Goal: Transaction & Acquisition: Purchase product/service

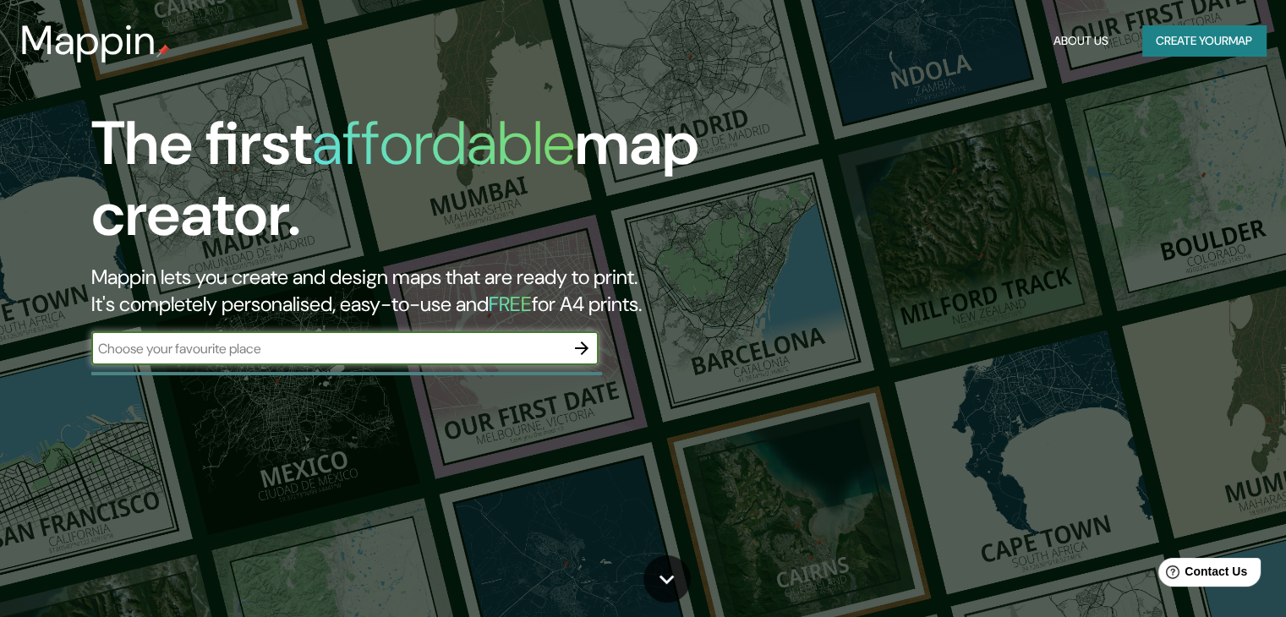
click at [1190, 41] on button "Create your map" at bounding box center [1203, 40] width 123 height 31
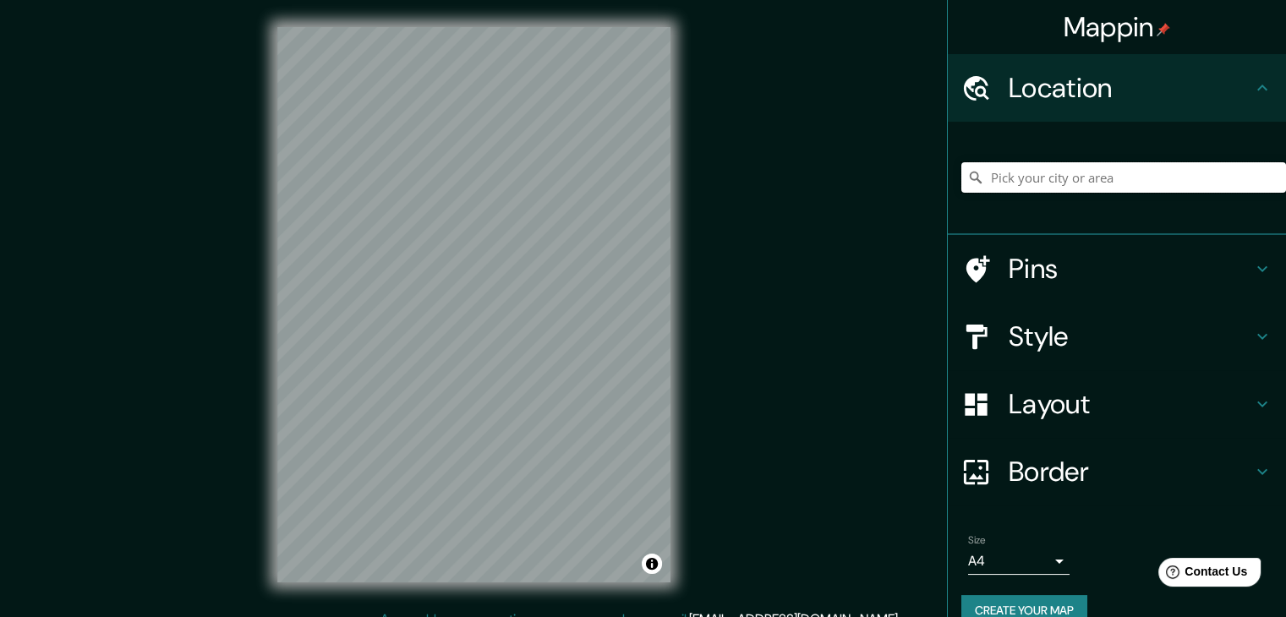
click at [1046, 181] on input "Pick your city or area" at bounding box center [1123, 177] width 325 height 30
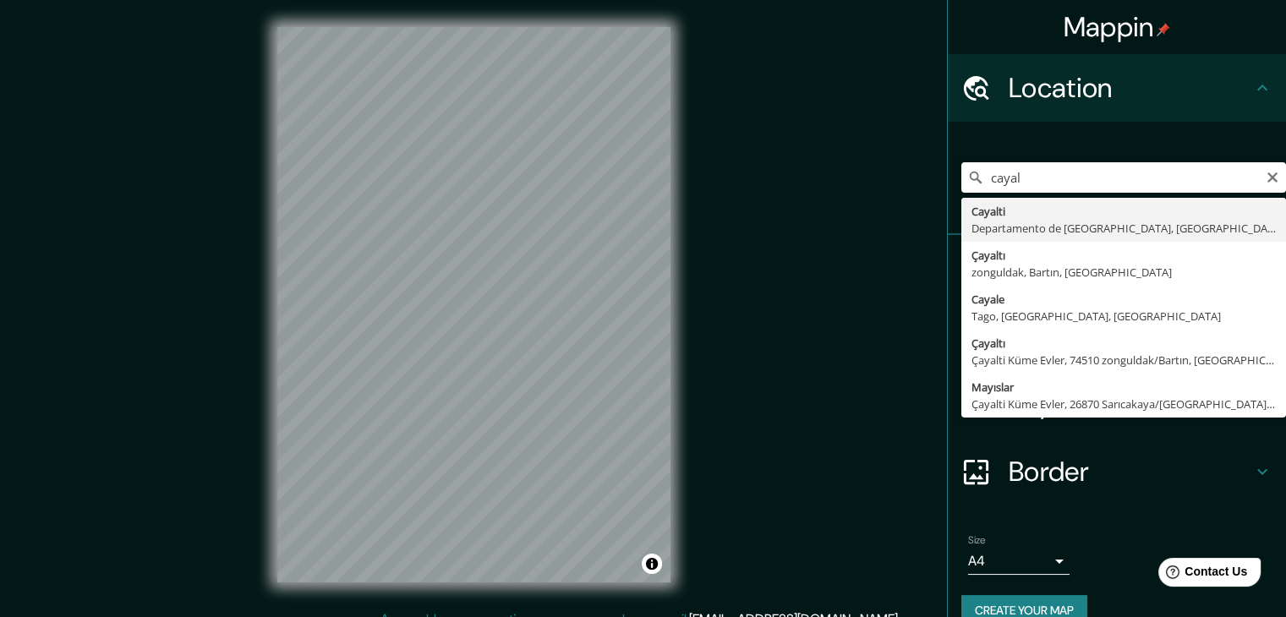
type input "Cayalti, [GEOGRAPHIC_DATA], [GEOGRAPHIC_DATA]"
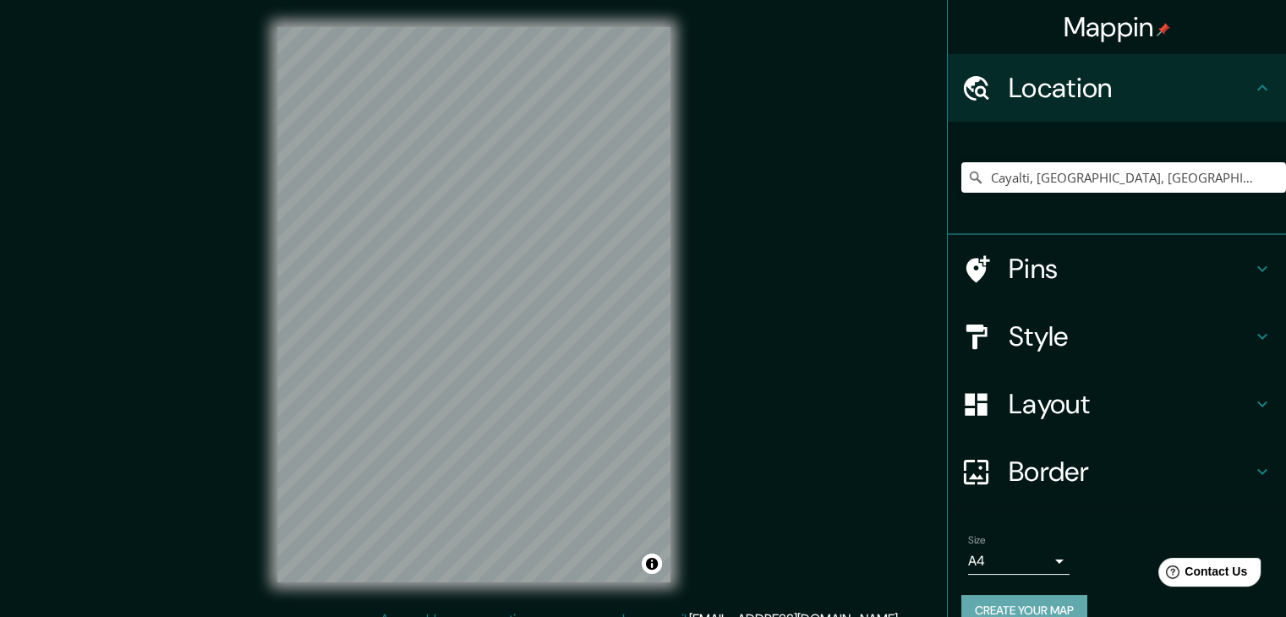
click at [997, 601] on button "Create your map" at bounding box center [1024, 610] width 126 height 31
click at [1033, 569] on body "Mappin Location [GEOGRAPHIC_DATA], [GEOGRAPHIC_DATA], [GEOGRAPHIC_DATA] Pins St…" at bounding box center [643, 308] width 1286 height 617
click at [1083, 183] on input "Cayalti, [GEOGRAPHIC_DATA], [GEOGRAPHIC_DATA]" at bounding box center [1123, 177] width 325 height 30
click at [1243, 178] on input "Cayalti, [GEOGRAPHIC_DATA], [GEOGRAPHIC_DATA]" at bounding box center [1123, 177] width 325 height 30
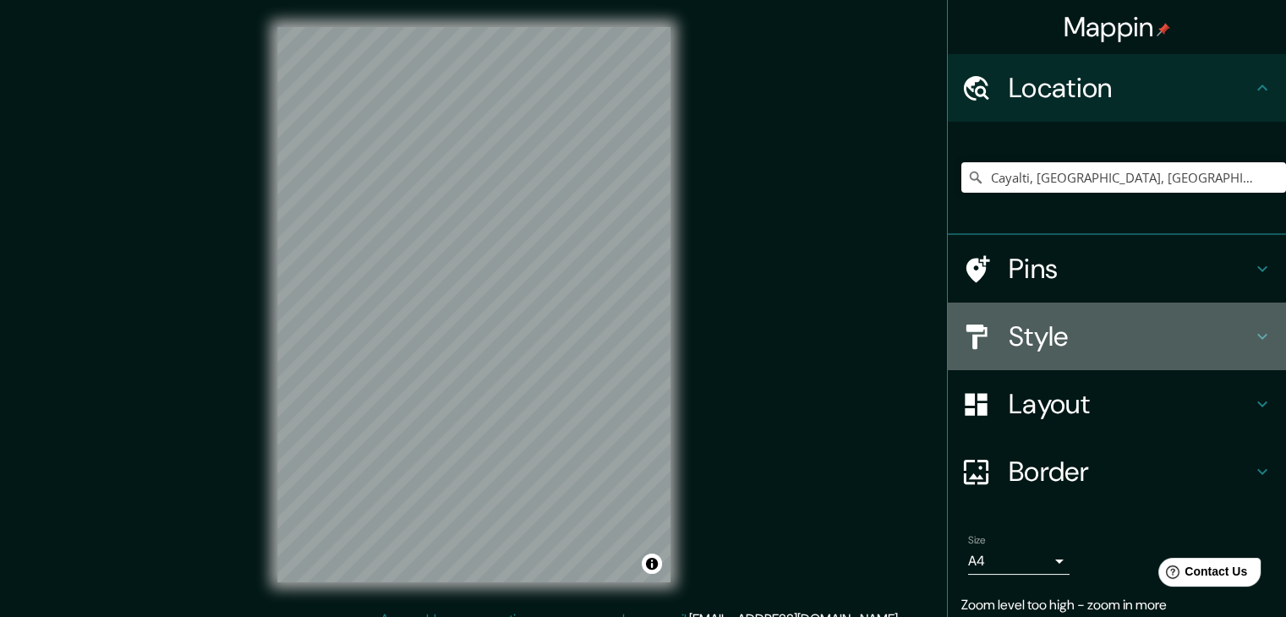
click at [1046, 332] on h4 "Style" at bounding box center [1129, 337] width 243 height 34
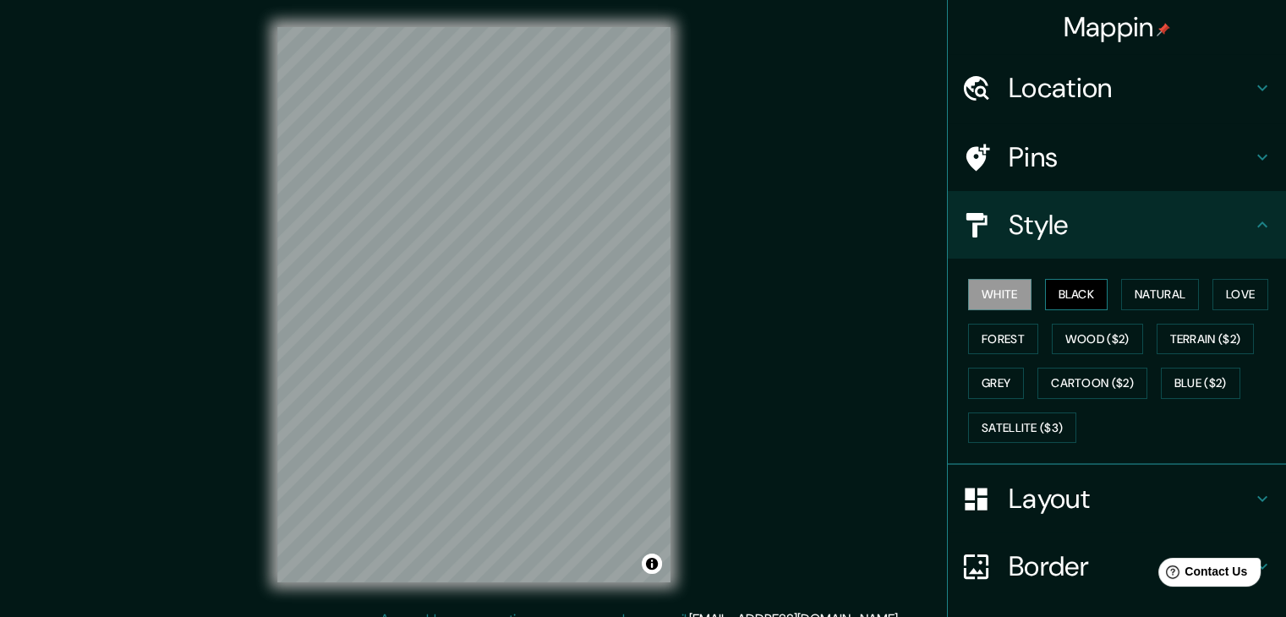
click at [1045, 295] on button "Black" at bounding box center [1076, 294] width 63 height 31
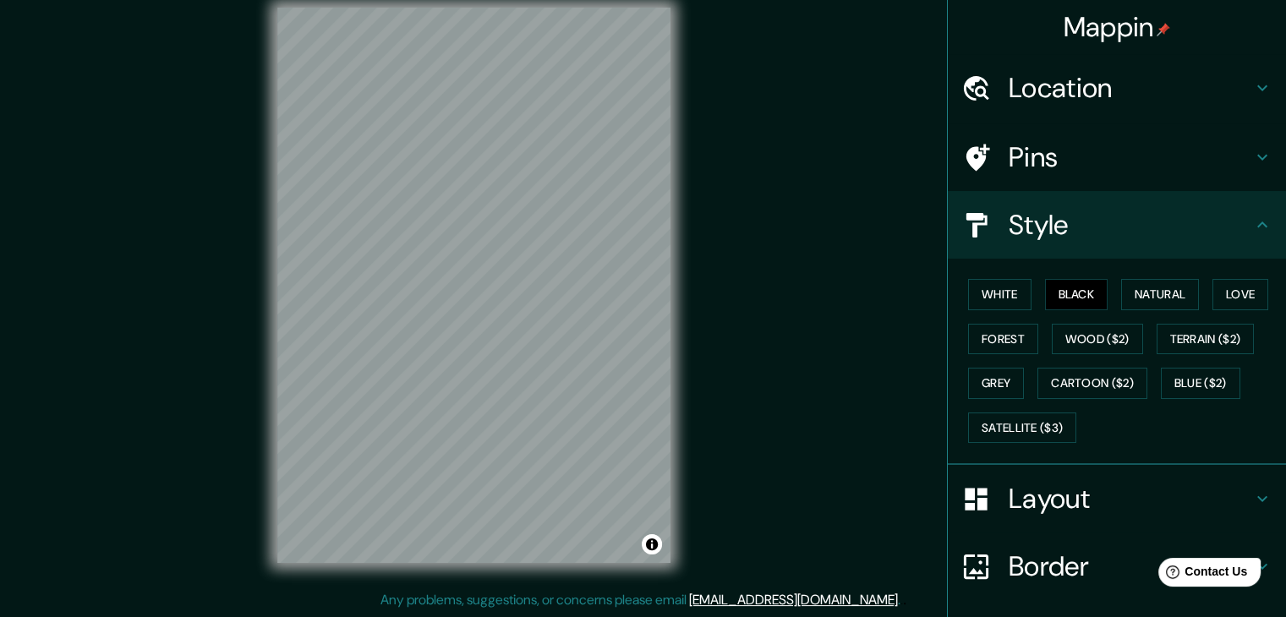
click at [1086, 82] on h4 "Location" at bounding box center [1129, 88] width 243 height 34
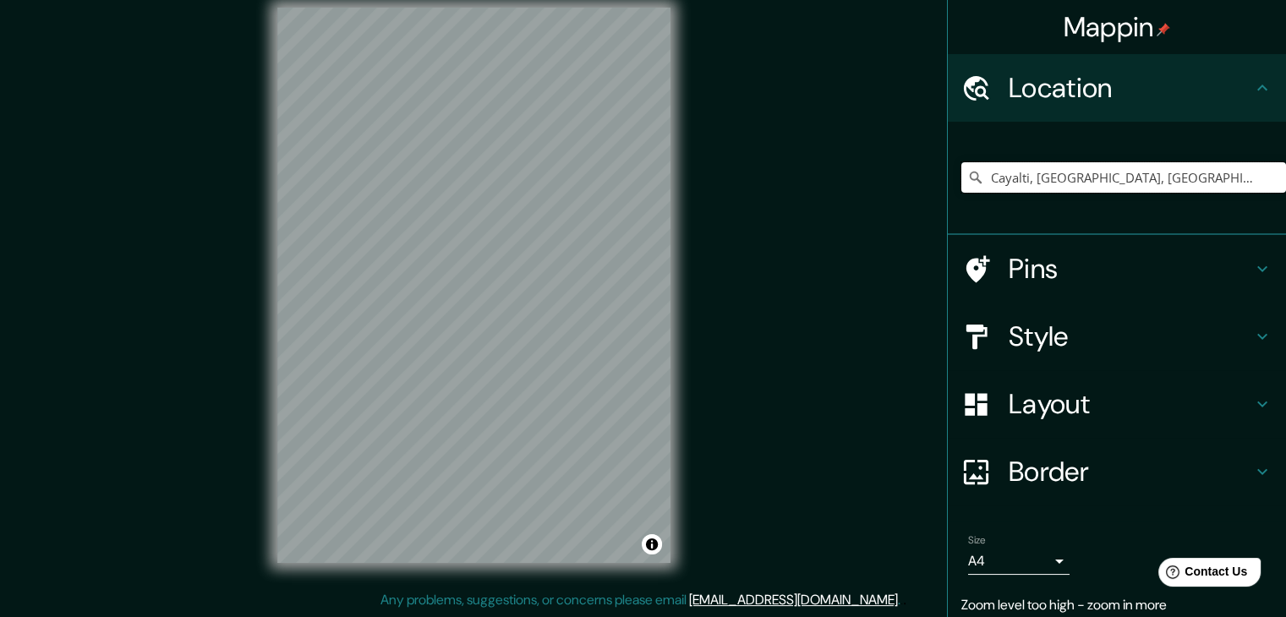
click at [1054, 177] on input "Cayalti, [GEOGRAPHIC_DATA], [GEOGRAPHIC_DATA]" at bounding box center [1123, 177] width 325 height 30
drag, startPoint x: 1232, startPoint y: 180, endPoint x: 678, endPoint y: 214, distance: 555.5
click at [678, 214] on div "Mappin Location Cayalti, Departamento de Lambayeque, Perú Pins Style Layout Bor…" at bounding box center [643, 299] width 1286 height 636
type input "Chiclayo, Departamento de Lambayeque, Perú"
click at [1265, 177] on icon "Clear" at bounding box center [1272, 178] width 14 height 14
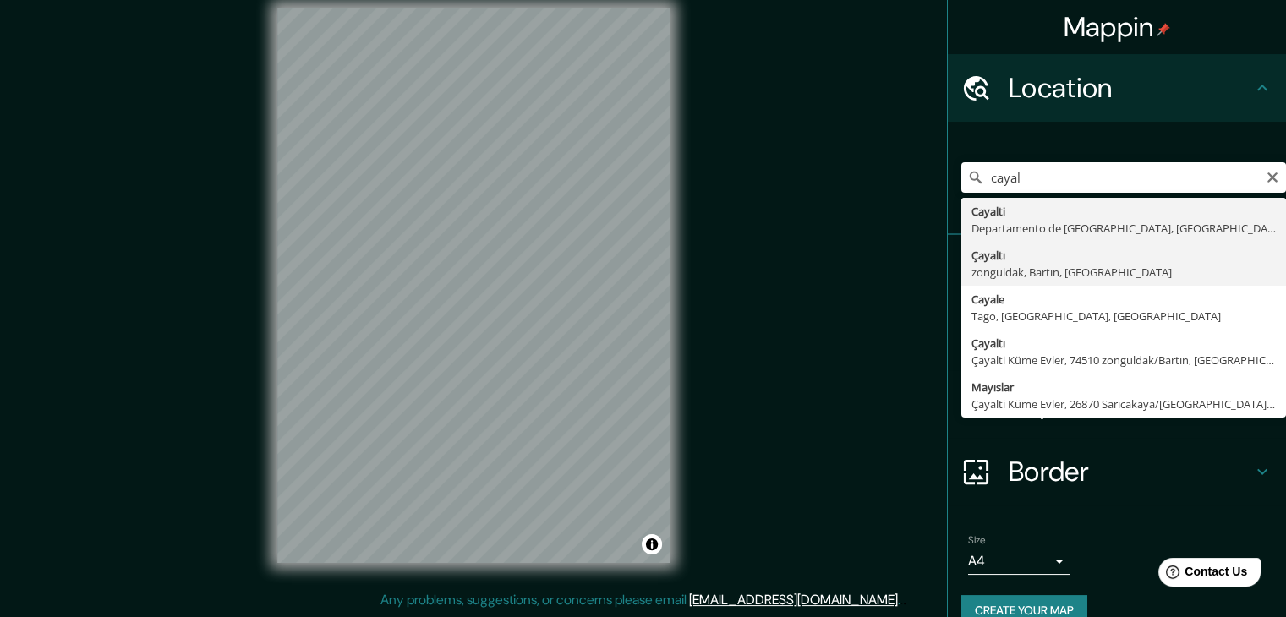
type input "Cayalti, [GEOGRAPHIC_DATA], [GEOGRAPHIC_DATA]"
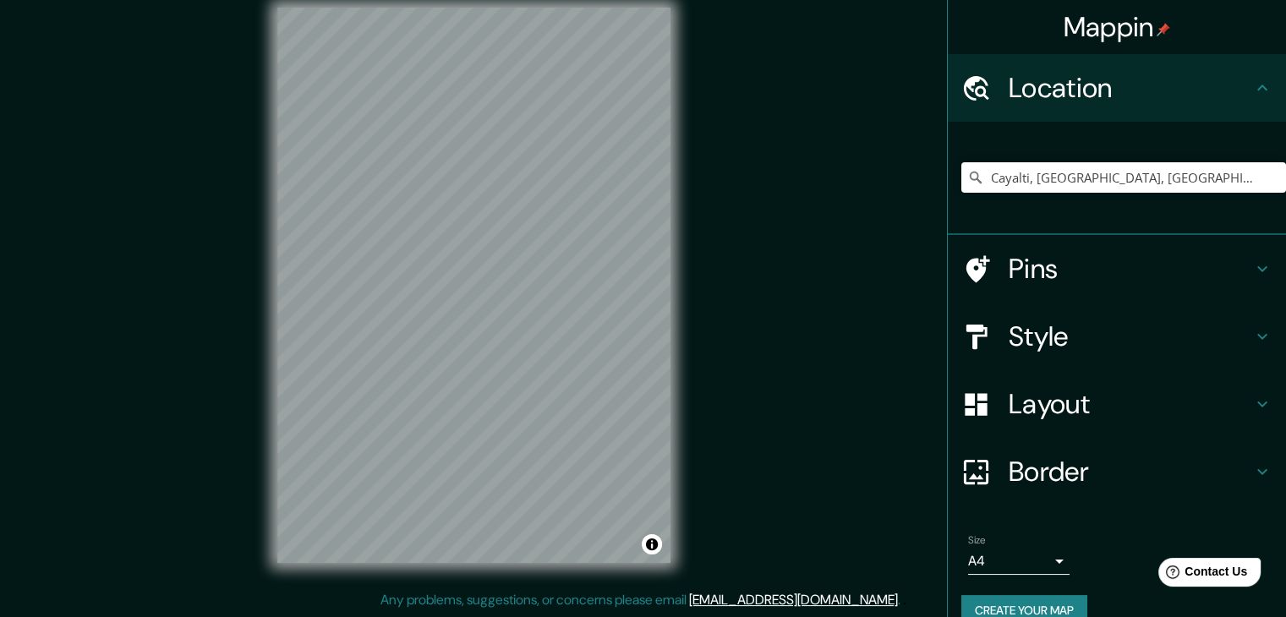
click at [711, 359] on div "Mappin Location [GEOGRAPHIC_DATA], [GEOGRAPHIC_DATA], [GEOGRAPHIC_DATA] Pins St…" at bounding box center [643, 299] width 1286 height 636
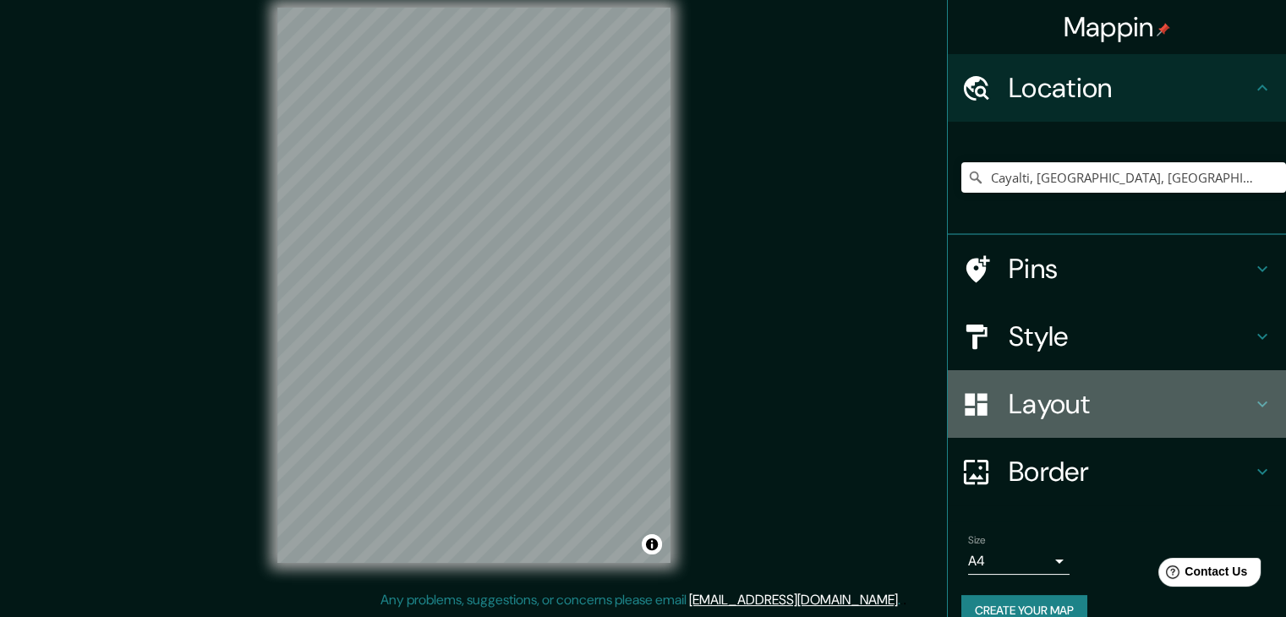
click at [1066, 419] on h4 "Layout" at bounding box center [1129, 404] width 243 height 34
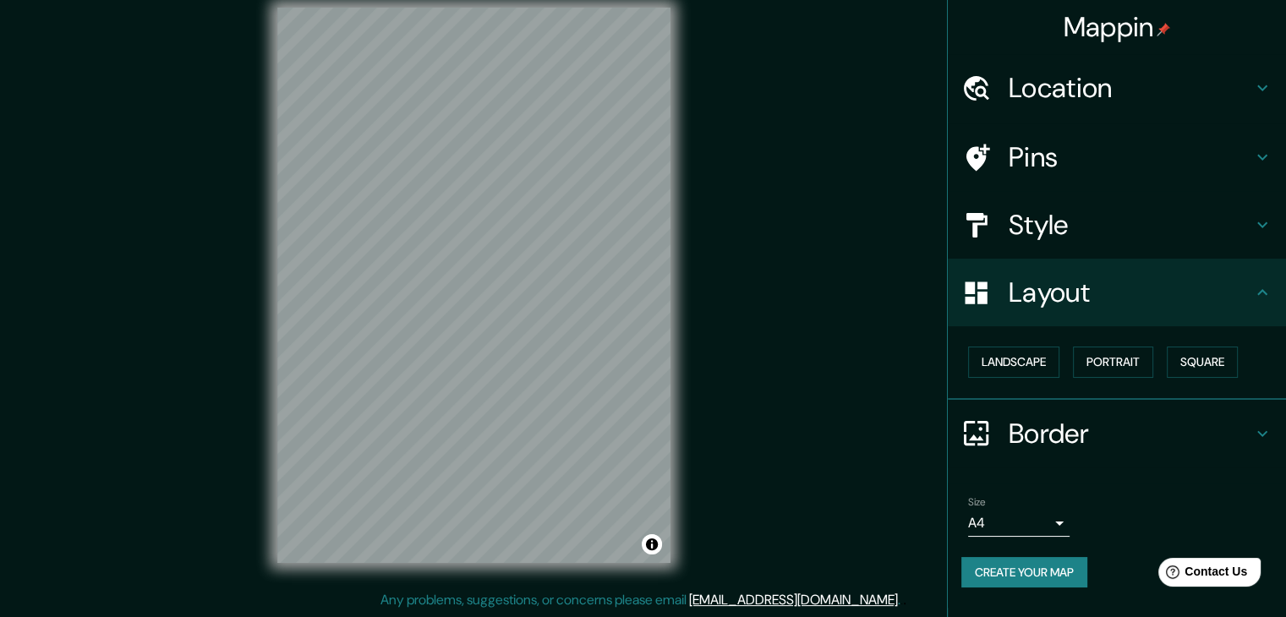
click at [1092, 309] on div "Layout" at bounding box center [1117, 293] width 338 height 68
click at [1088, 216] on h4 "Style" at bounding box center [1129, 225] width 243 height 34
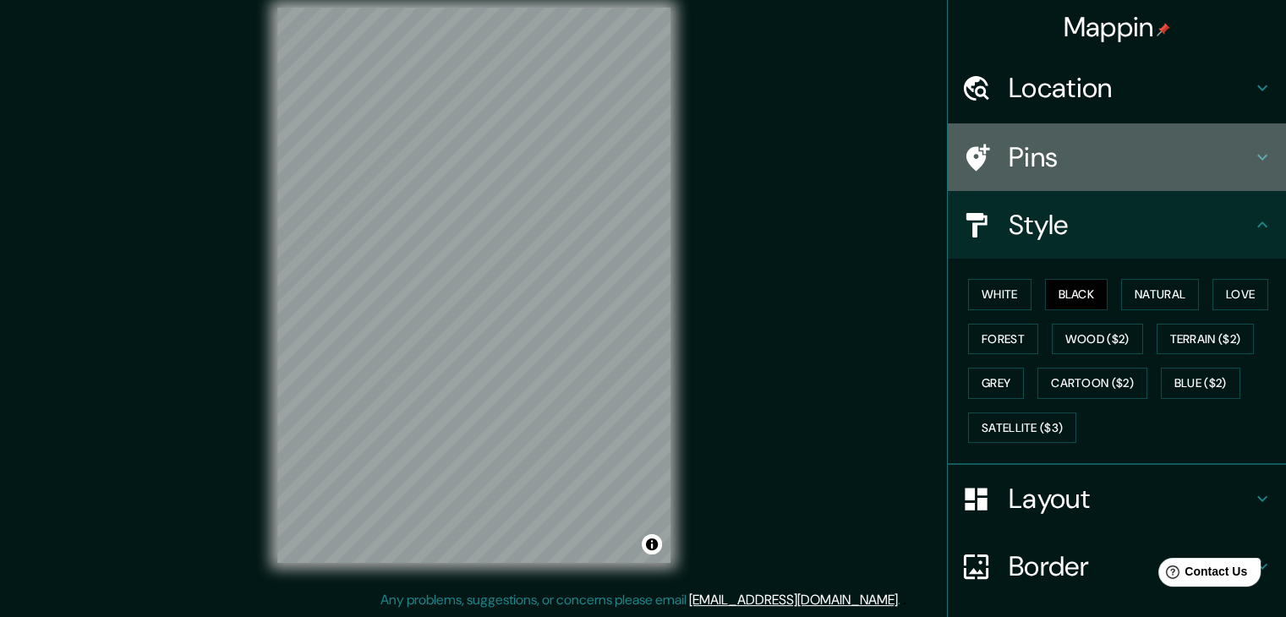
click at [1109, 150] on h4 "Pins" at bounding box center [1129, 157] width 243 height 34
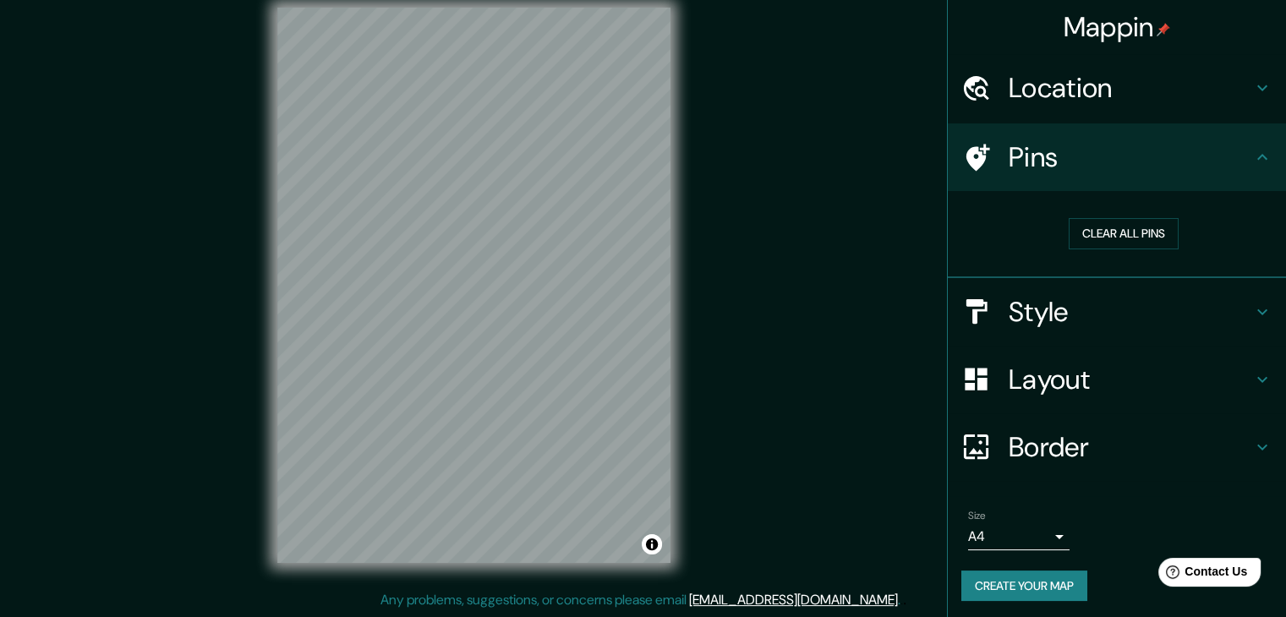
click at [1144, 88] on h4 "Location" at bounding box center [1129, 88] width 243 height 34
